Goal: Task Accomplishment & Management: Complete application form

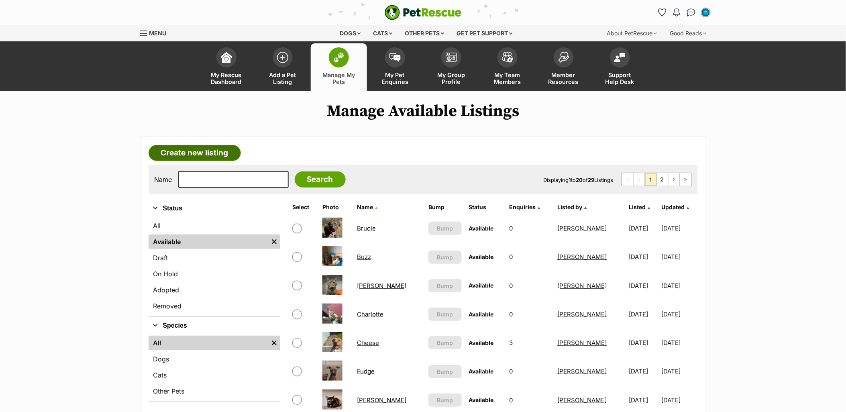
click at [185, 152] on link "Create new listing" at bounding box center [195, 153] width 92 height 16
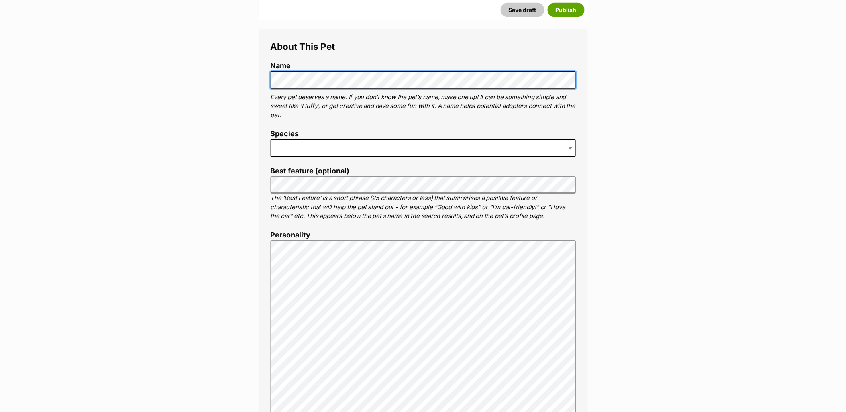
scroll to position [357, 0]
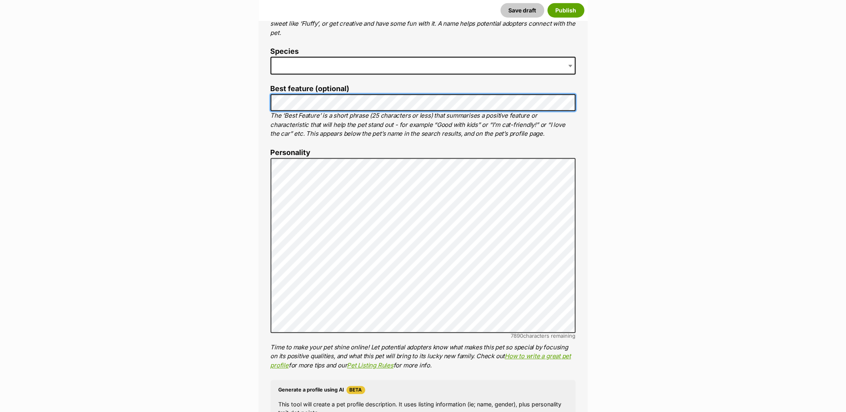
click at [488, 111] on li "Best feature (optional) The ‘Best Feature’ is a short phrase (25 characters or …" at bounding box center [423, 112] width 305 height 54
click at [259, 103] on div "About This Pet Name Henlo there, it looks like you might be using the pet name …" at bounding box center [423, 282] width 329 height 671
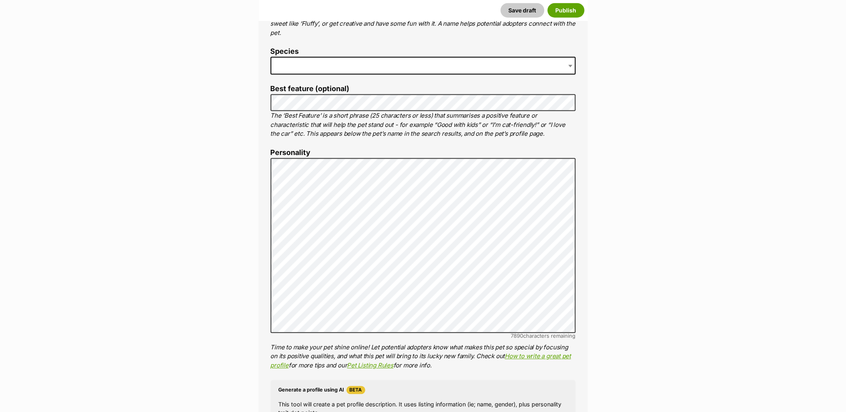
click at [354, 69] on span at bounding box center [423, 66] width 305 height 18
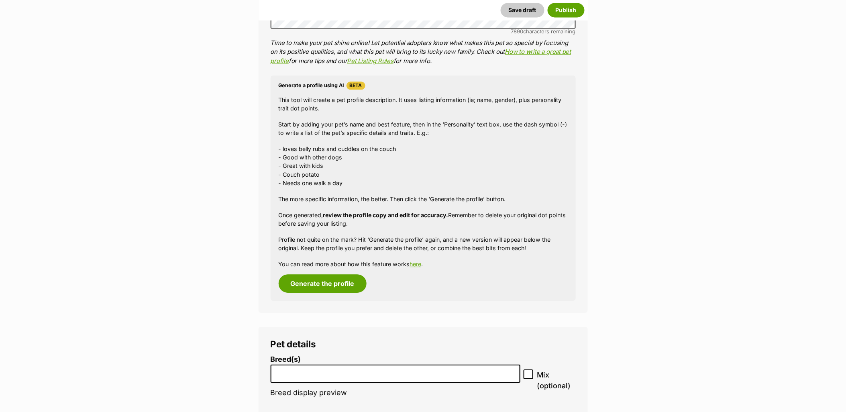
scroll to position [758, 0]
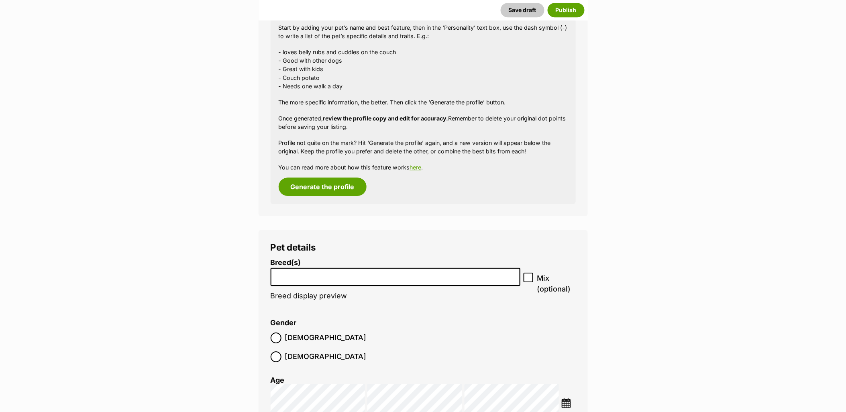
click at [346, 270] on li at bounding box center [395, 277] width 245 height 16
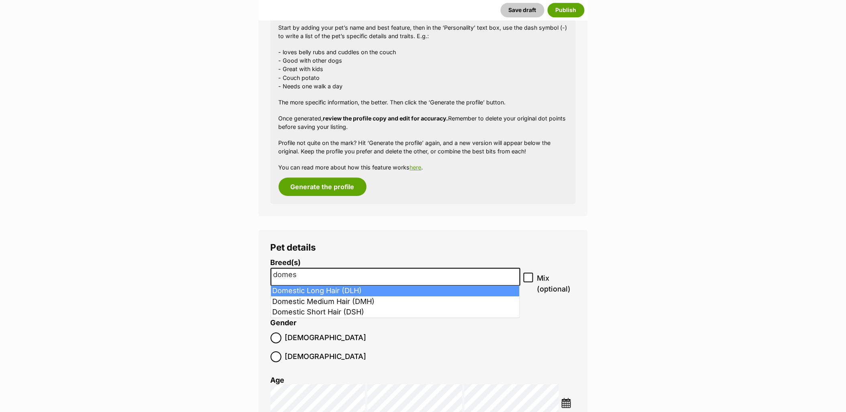
type input "domes"
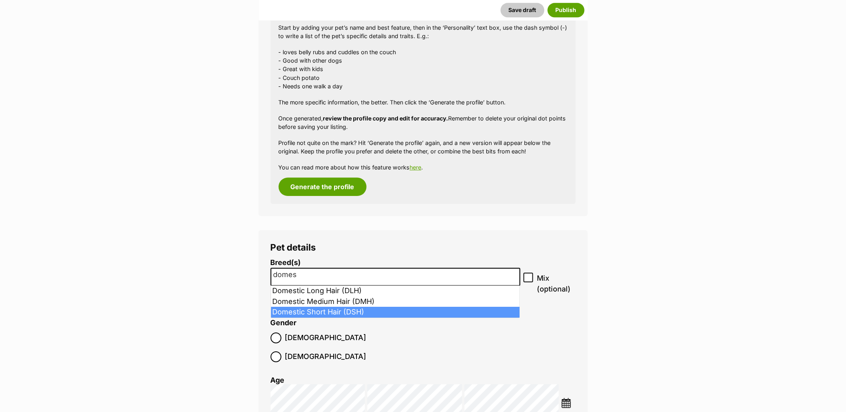
drag, startPoint x: 342, startPoint y: 311, endPoint x: 332, endPoint y: 316, distance: 10.8
select select "252102"
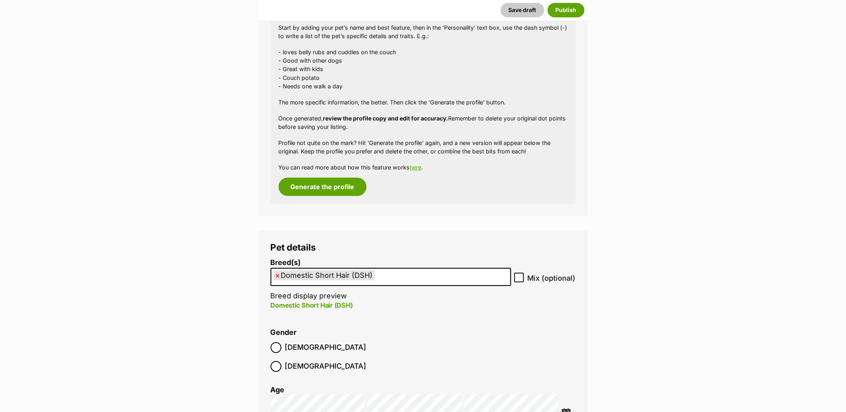
click at [287, 350] on span "Male" at bounding box center [326, 347] width 82 height 11
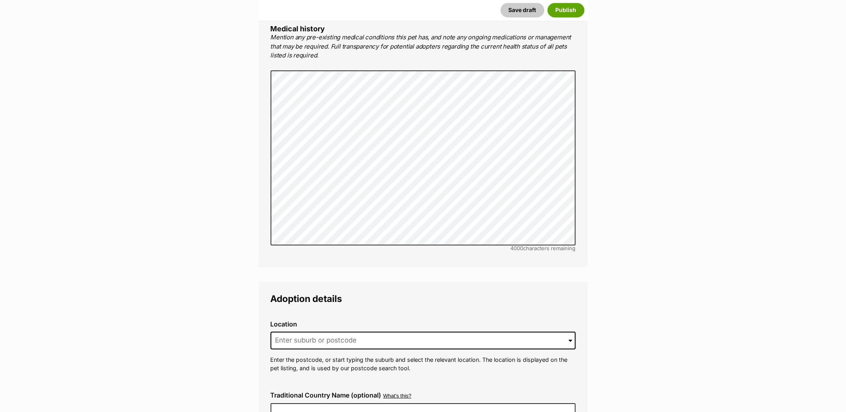
scroll to position [1829, 0]
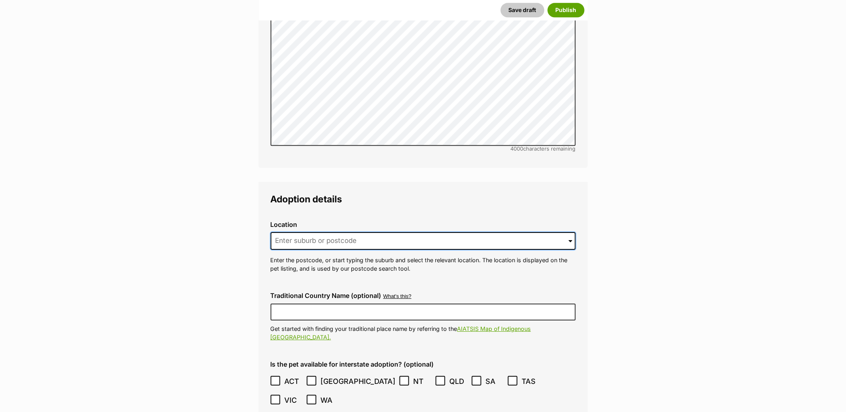
click at [334, 232] on input at bounding box center [423, 241] width 305 height 18
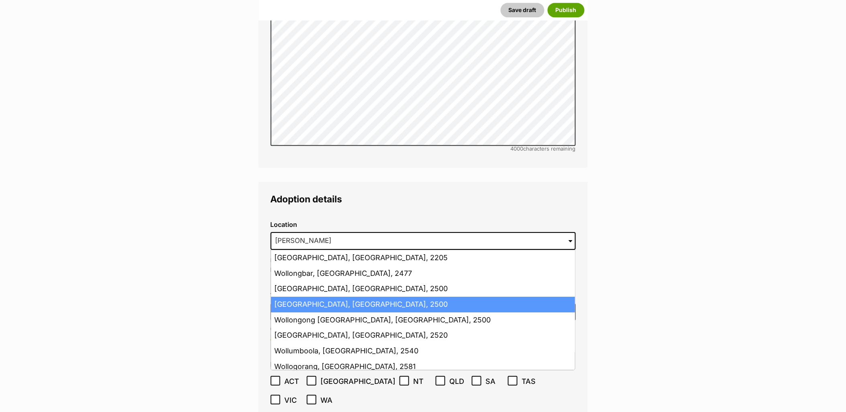
click at [329, 297] on li "Wollongong, New South Wales, 2500" at bounding box center [423, 305] width 304 height 16
type input "Wollongong, New South Wales, 2500"
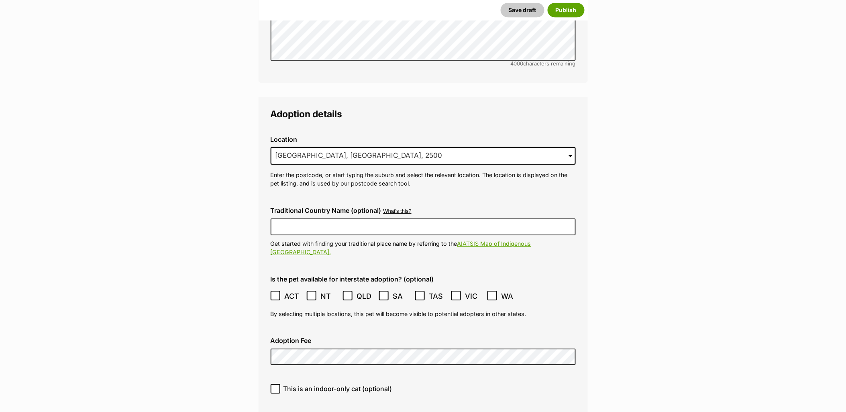
scroll to position [1918, 0]
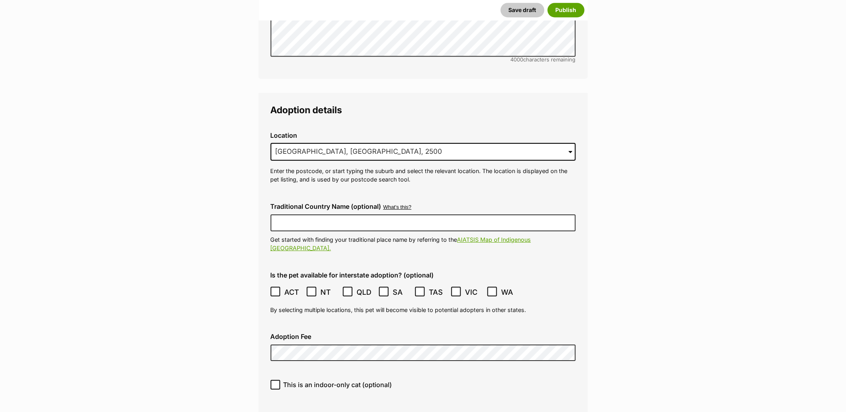
click at [275, 290] on icon at bounding box center [275, 292] width 5 height 4
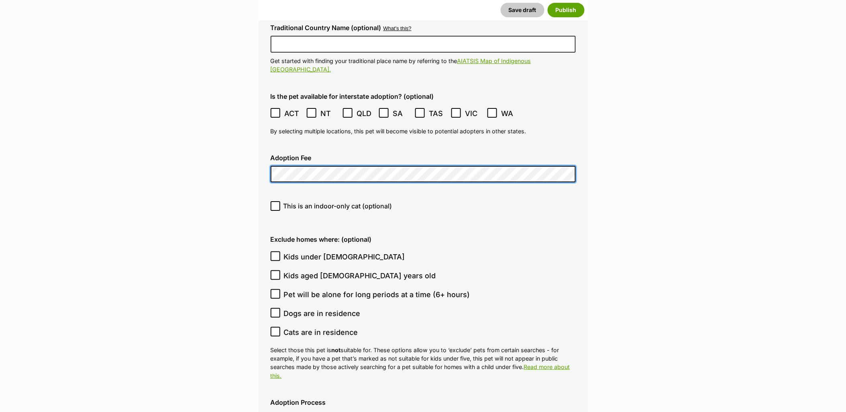
scroll to position [2231, 0]
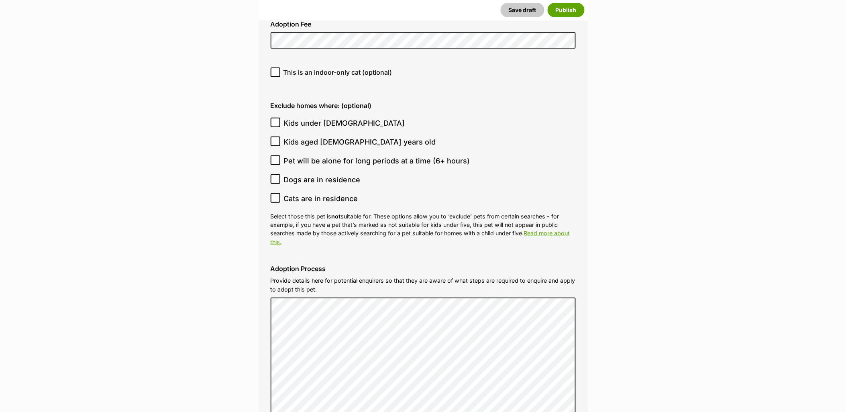
click at [273, 120] on icon at bounding box center [276, 123] width 6 height 6
click at [273, 118] on input "Kids under 5 years old" at bounding box center [276, 123] width 10 height 10
checkbox input "true"
click at [274, 139] on icon at bounding box center [275, 141] width 5 height 4
click at [274, 137] on input "Kids aged 6-12 years old" at bounding box center [276, 142] width 10 height 10
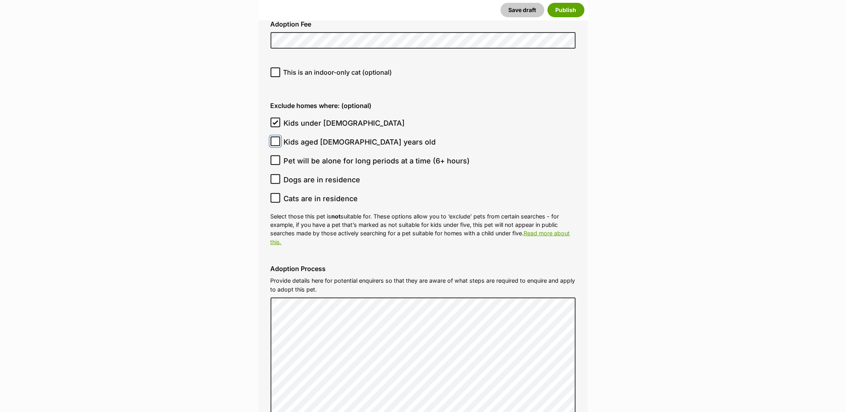
checkbox input "true"
click at [275, 177] on icon at bounding box center [275, 179] width 5 height 4
click at [275, 174] on input "Dogs are in residence" at bounding box center [276, 179] width 10 height 10
checkbox input "true"
click at [275, 195] on icon at bounding box center [276, 198] width 6 height 6
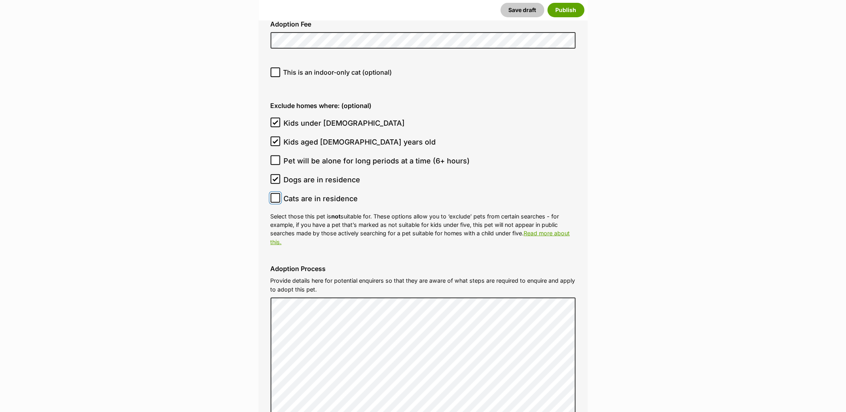
click at [275, 193] on input "Cats are in residence" at bounding box center [276, 198] width 10 height 10
checkbox input "true"
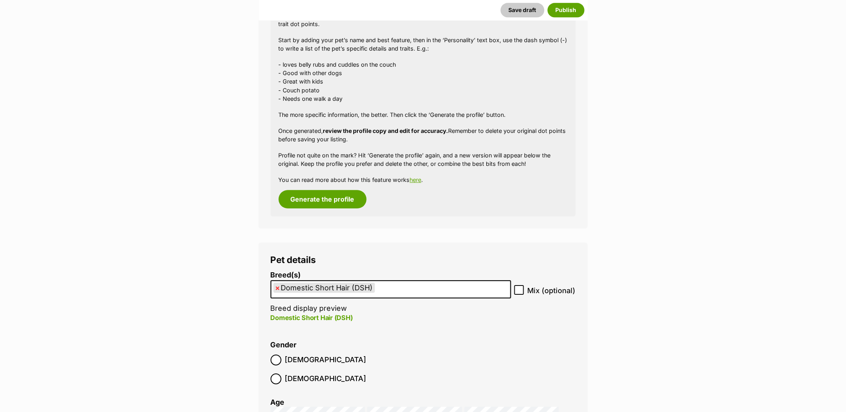
scroll to position [669, 0]
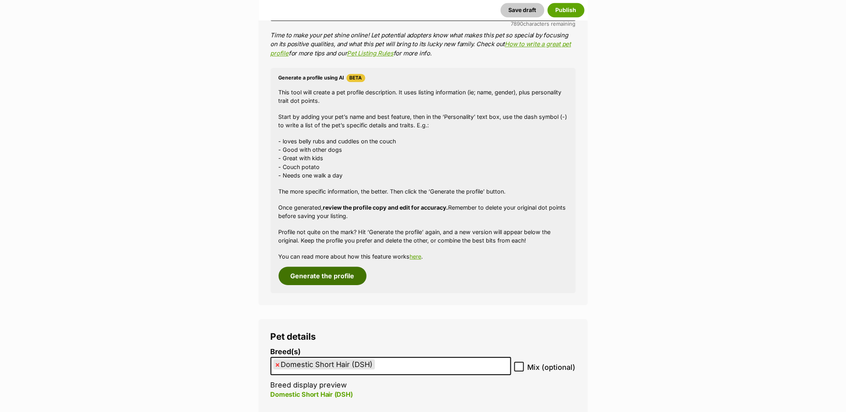
click at [324, 275] on button "Generate the profile" at bounding box center [323, 276] width 88 height 18
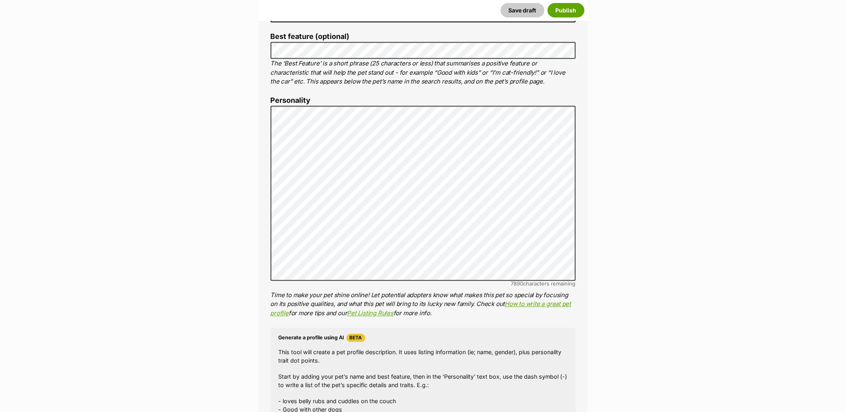
scroll to position [396, 0]
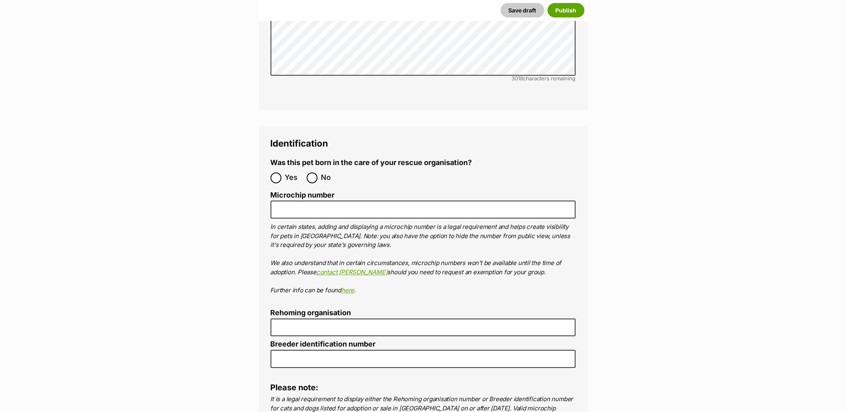
scroll to position [2761, 0]
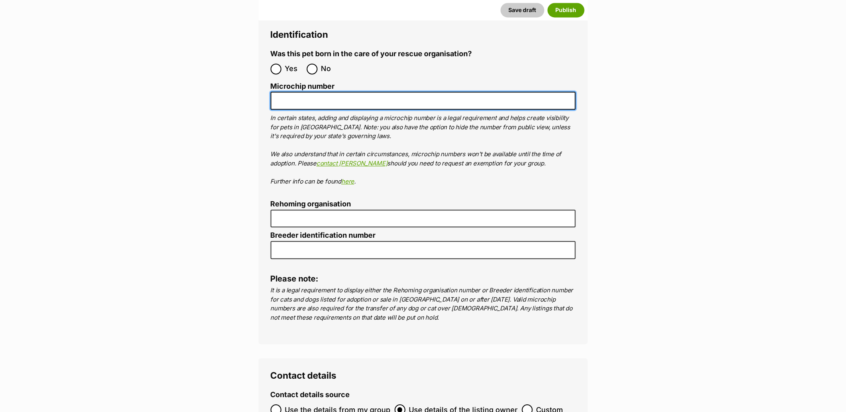
click at [350, 92] on input "Microchip number" at bounding box center [423, 101] width 305 height 18
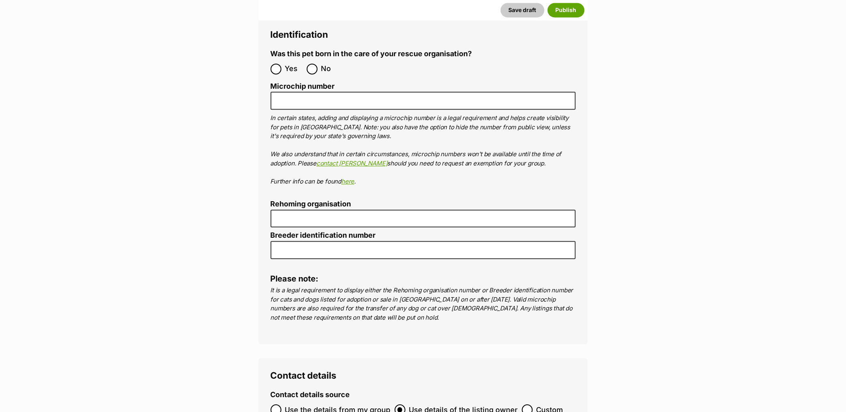
click at [324, 82] on ol "Microchip number In certain states, adding and displaying a microchip number is…" at bounding box center [423, 134] width 305 height 104
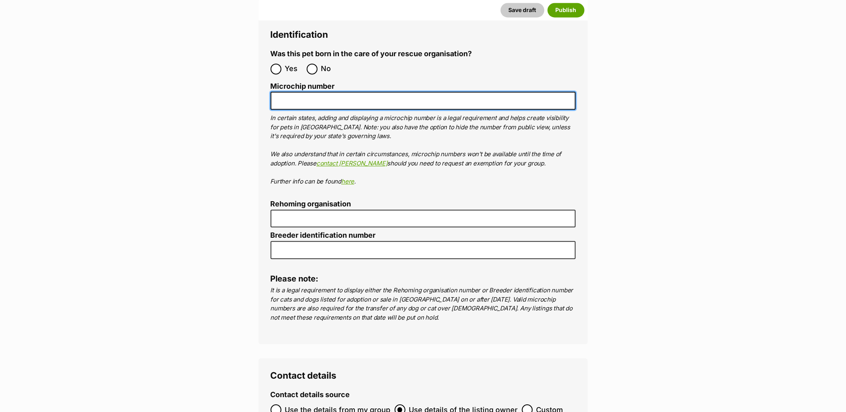
click at [325, 92] on input "Microchip number" at bounding box center [423, 101] width 305 height 18
paste input "900164002302204"
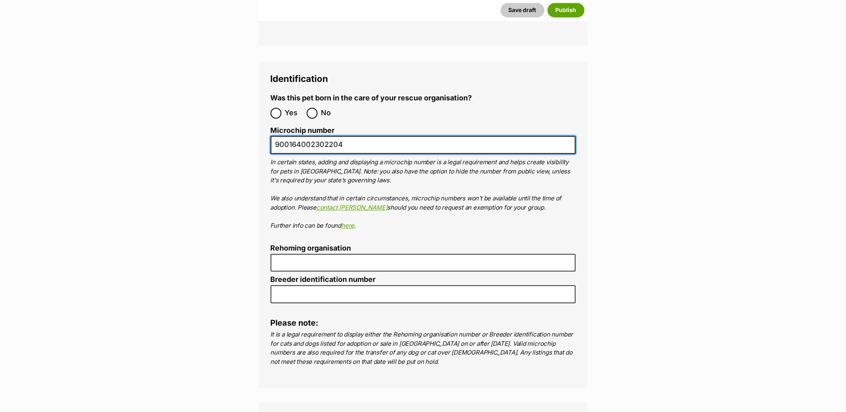
type input "900164002302204"
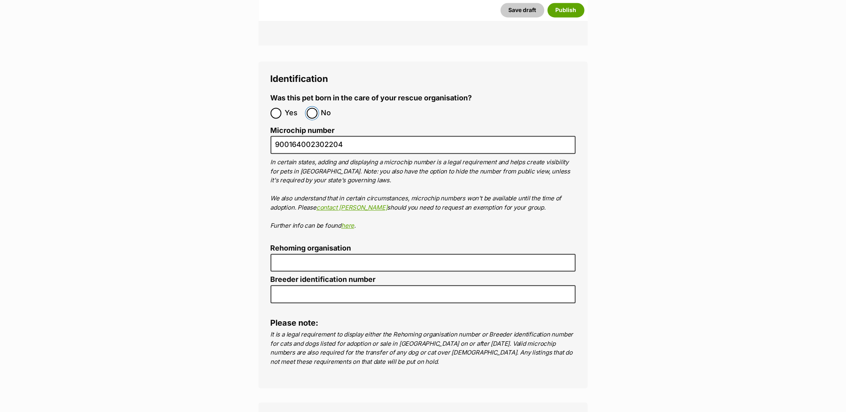
click at [315, 108] on input "No" at bounding box center [312, 113] width 11 height 11
radio input "true"
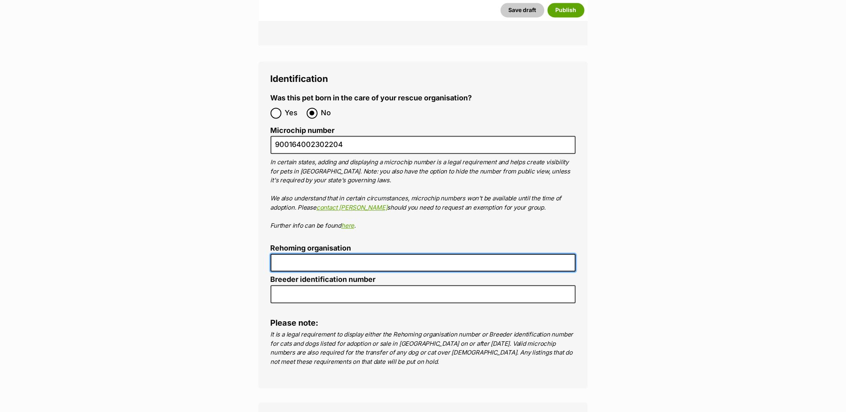
drag, startPoint x: 370, startPoint y: 226, endPoint x: 375, endPoint y: 228, distance: 4.7
click at [370, 254] on input "Rehoming organisation" at bounding box center [423, 263] width 305 height 18
type input "R251000219"
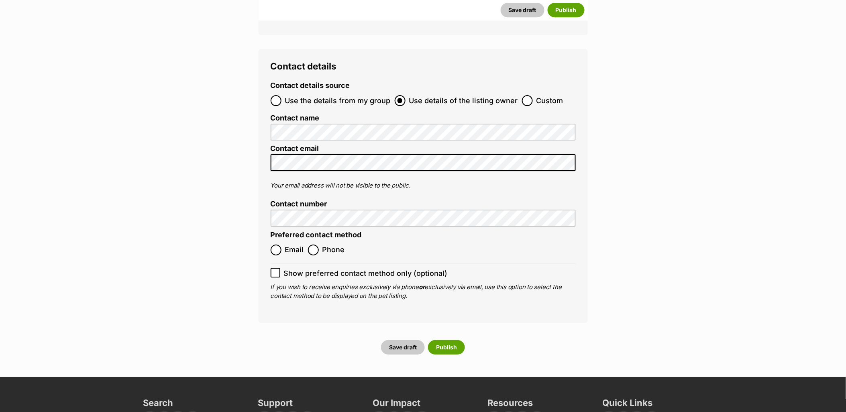
scroll to position [3014, 0]
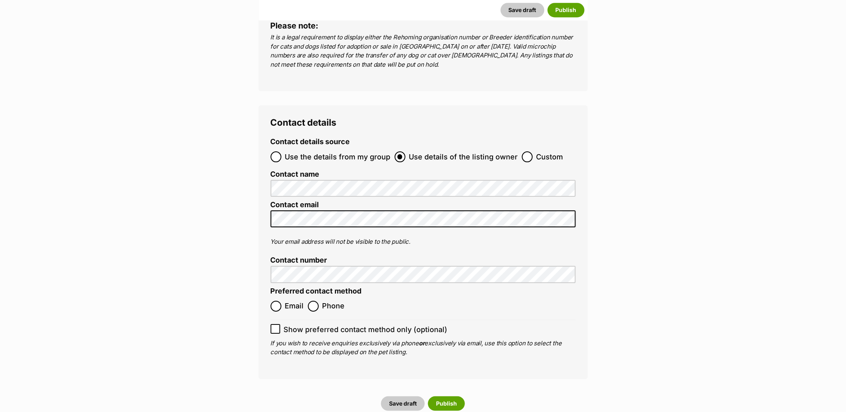
click at [282, 324] on label "Show preferred contact method only (optional)" at bounding box center [423, 329] width 305 height 11
click at [280, 324] on input "Show preferred contact method only (optional)" at bounding box center [276, 329] width 10 height 10
checkbox input "true"
click at [277, 301] on input "Email" at bounding box center [276, 306] width 11 height 11
radio input "true"
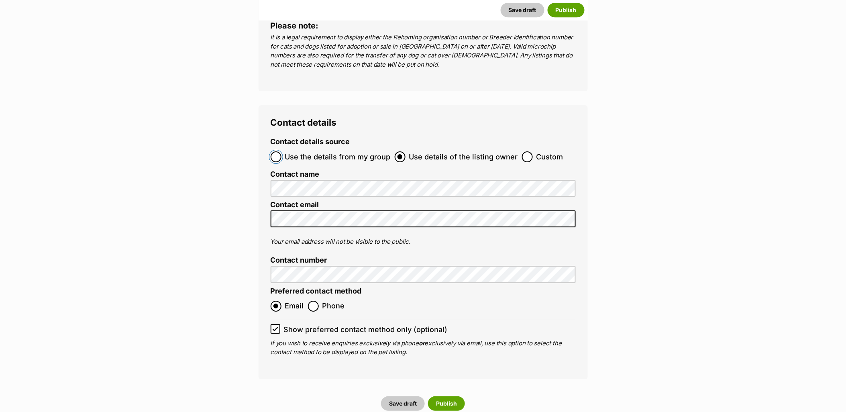
click at [276, 151] on input "Use the details from my group" at bounding box center [276, 156] width 11 height 11
radio input "true"
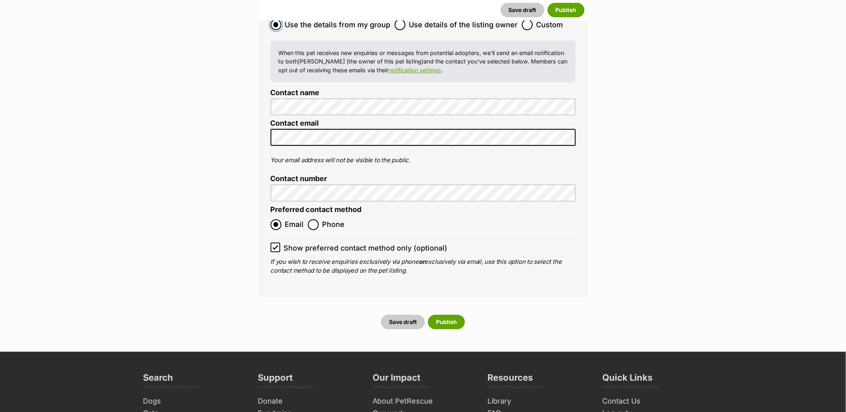
scroll to position [3148, 0]
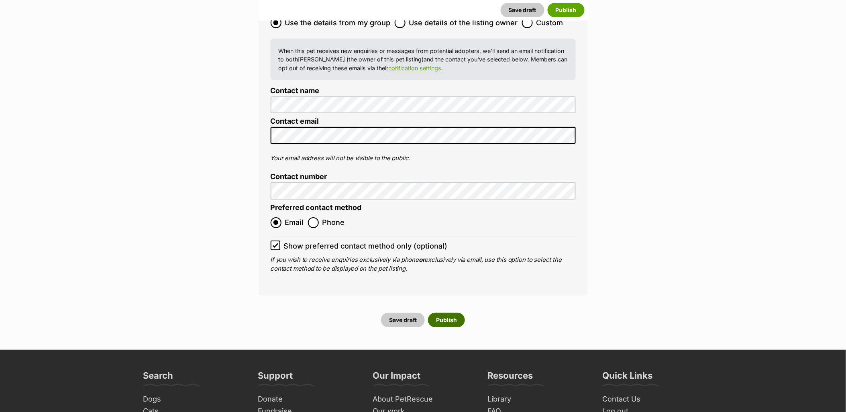
click at [453, 313] on button "Publish" at bounding box center [446, 320] width 37 height 14
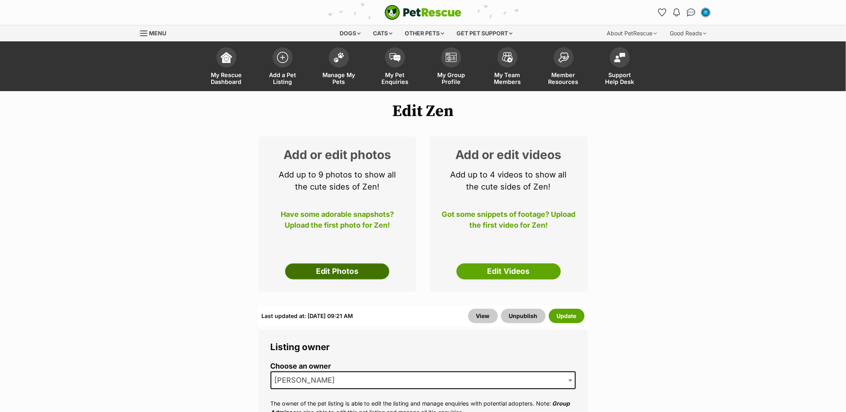
click at [371, 275] on link "Edit Photos" at bounding box center [337, 271] width 104 height 16
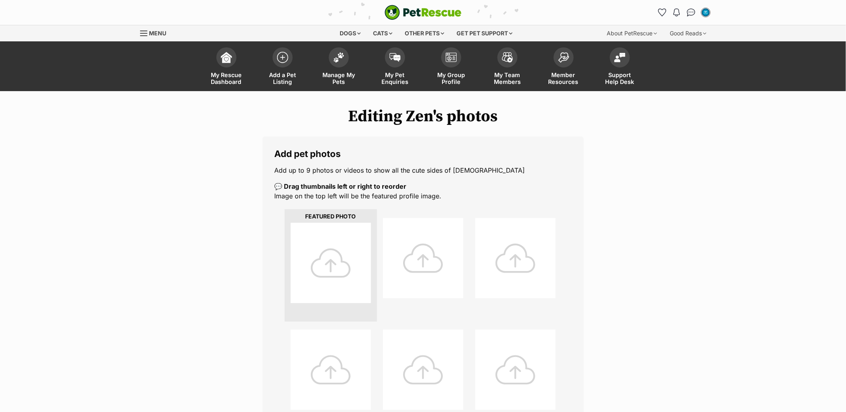
drag, startPoint x: 340, startPoint y: 273, endPoint x: 777, endPoint y: 173, distance: 448.3
click at [340, 273] on div at bounding box center [331, 263] width 80 height 80
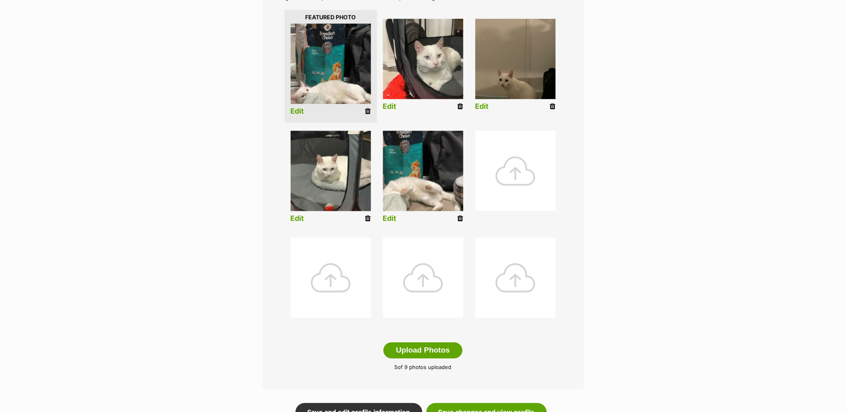
scroll to position [312, 0]
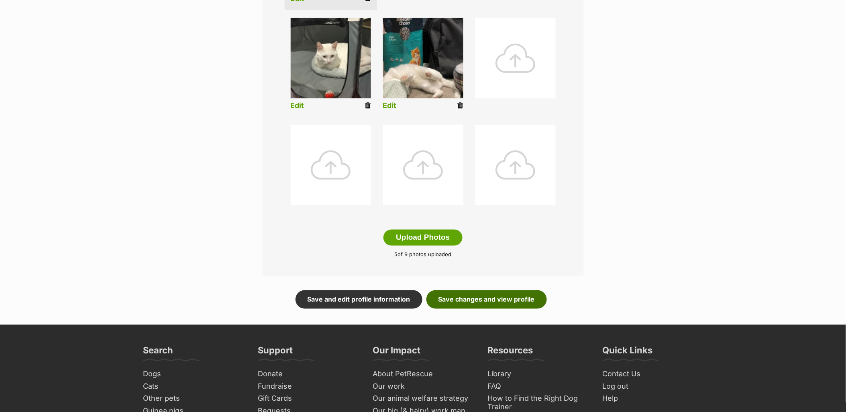
click at [494, 300] on link "Save changes and view profile" at bounding box center [486, 299] width 120 height 18
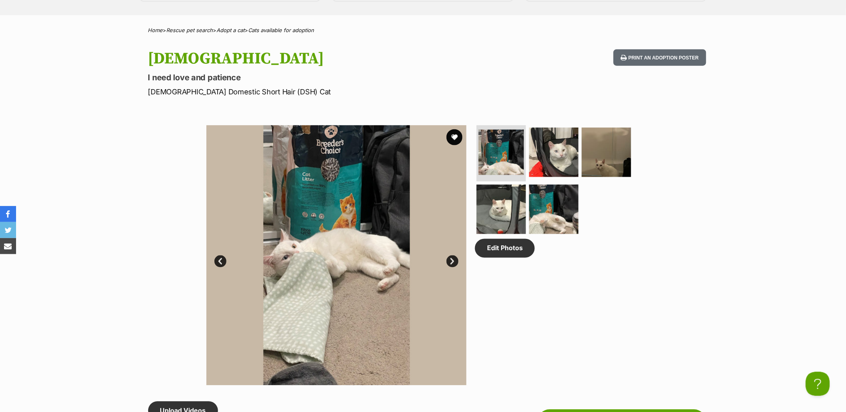
scroll to position [312, 0]
